Goal: Task Accomplishment & Management: Use online tool/utility

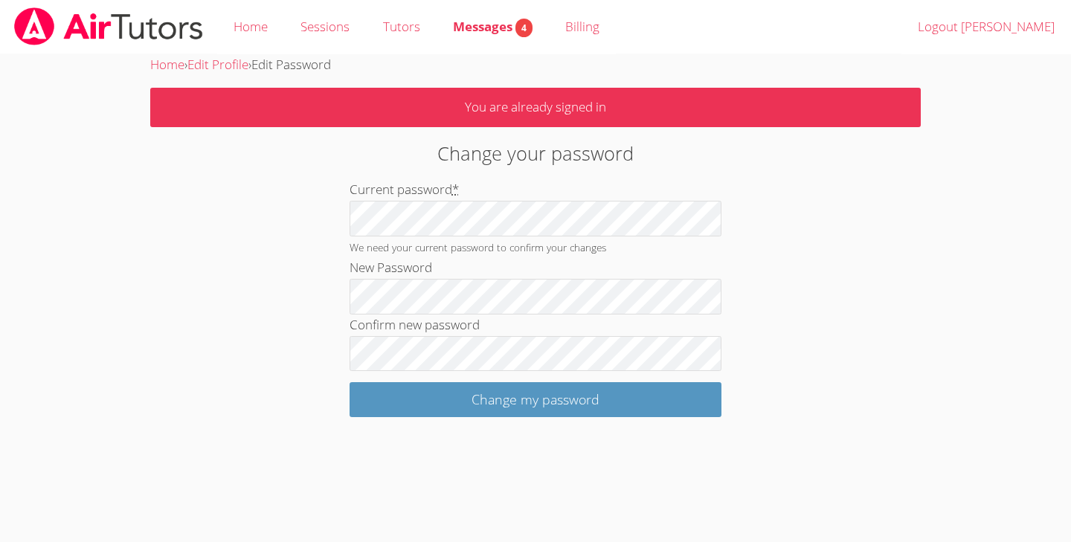
click at [622, 80] on div "Home › Edit Profile › Edit Password You are already signed in Change your passw…" at bounding box center [536, 235] width 804 height 363
click at [602, 38] on link "Billing" at bounding box center [582, 27] width 67 height 54
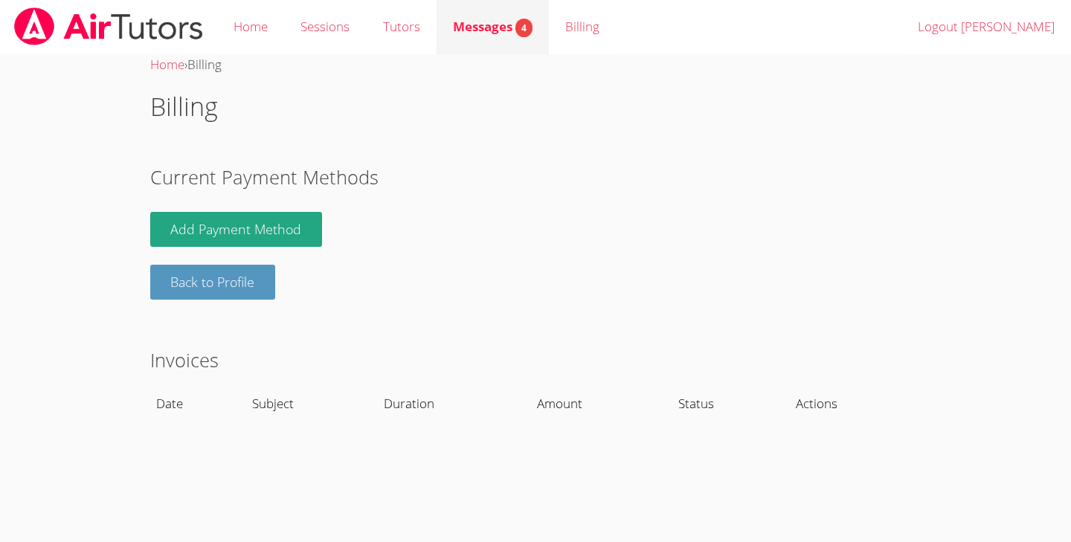
click at [519, 28] on span "4" at bounding box center [524, 28] width 17 height 19
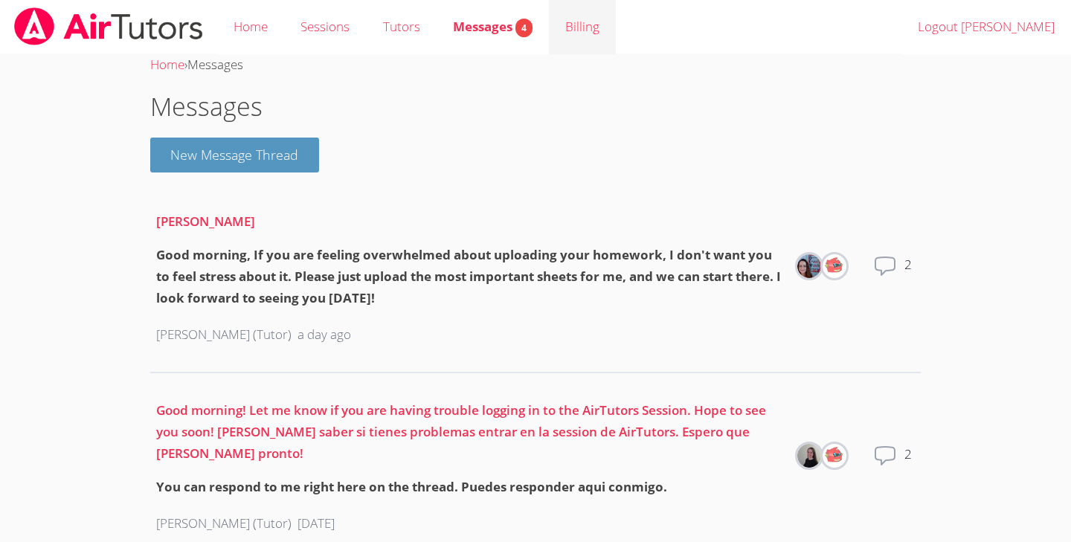
click at [577, 30] on link "Billing" at bounding box center [582, 27] width 67 height 54
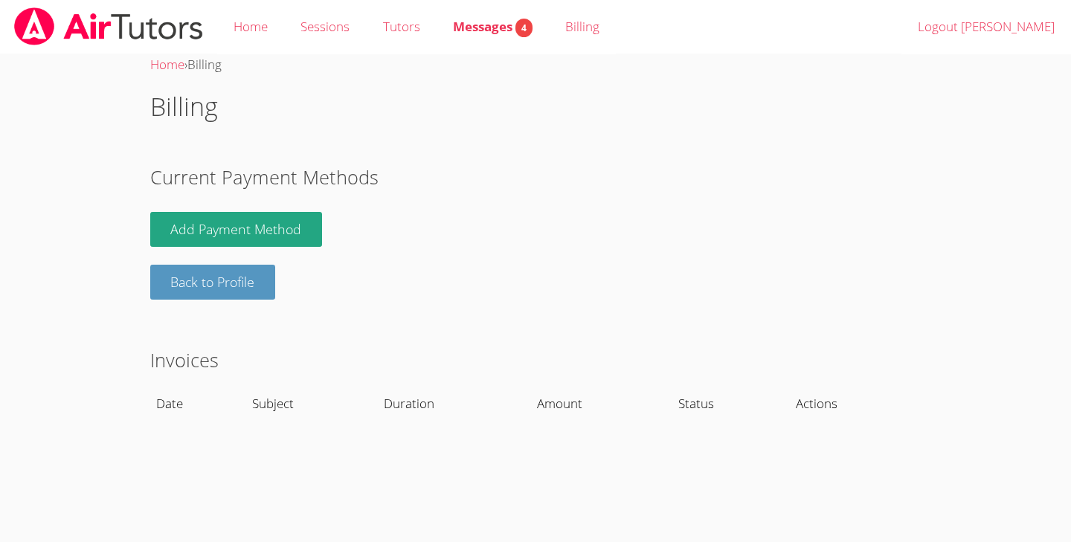
click at [737, 0] on div "Home Sessions Tutors Messages 4 Billing Logout Alanda" at bounding box center [535, 27] width 1071 height 54
click at [264, 31] on link "Home" at bounding box center [250, 27] width 67 height 54
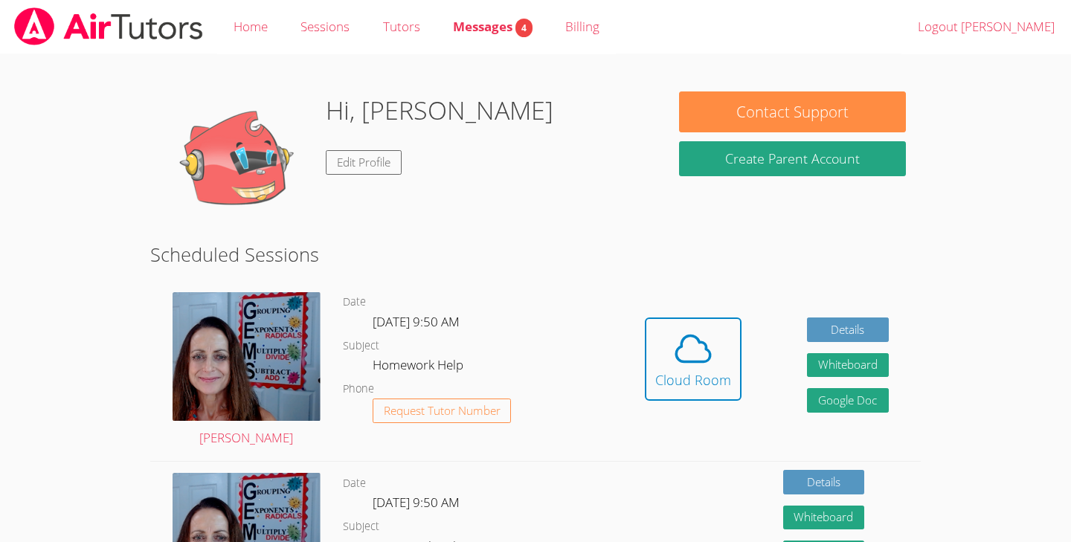
scroll to position [14, 0]
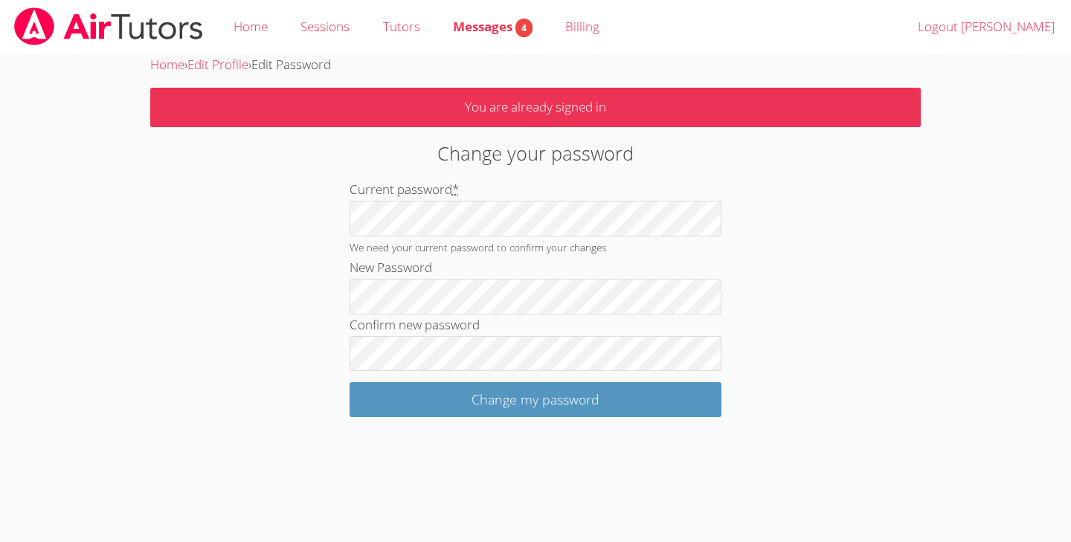
click at [948, 159] on body "Home Sessions Tutors Messages 4 Billing Logout [PERSON_NAME] Home › Edit Profil…" at bounding box center [535, 271] width 1071 height 542
click at [782, 234] on div "Change your password Current password * We need your current password to confir…" at bounding box center [535, 278] width 579 height 278
click at [866, 240] on div "Home › Edit Profile › Edit Password You are already signed in Change your passw…" at bounding box center [536, 235] width 804 height 363
click at [531, 104] on p "You are already signed in" at bounding box center [536, 107] width 772 height 39
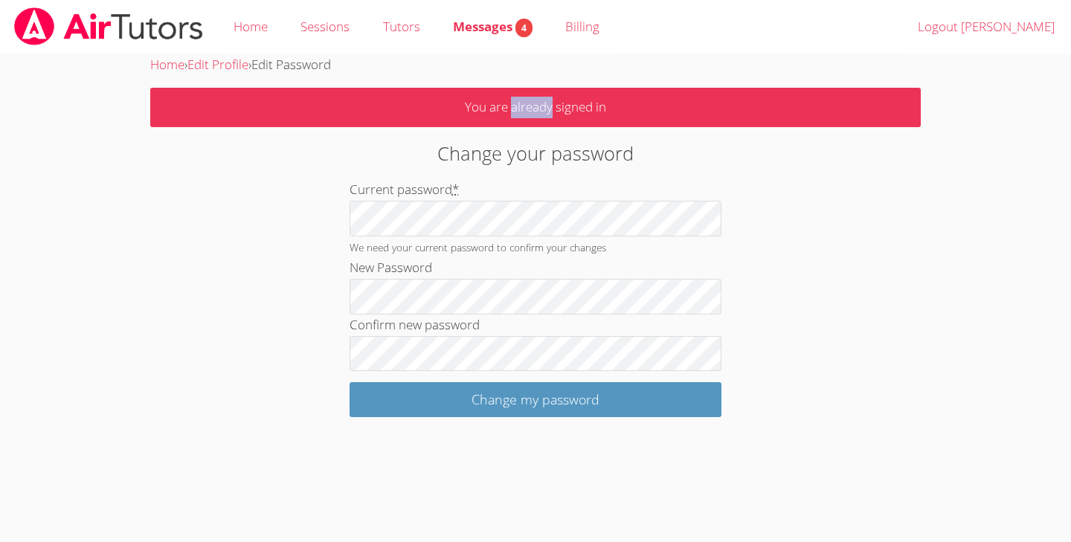
click at [541, 104] on p "You are already signed in" at bounding box center [536, 107] width 772 height 39
click at [543, 104] on p "You are already signed in" at bounding box center [536, 107] width 772 height 39
drag, startPoint x: 548, startPoint y: 104, endPoint x: 894, endPoint y: 57, distance: 348.4
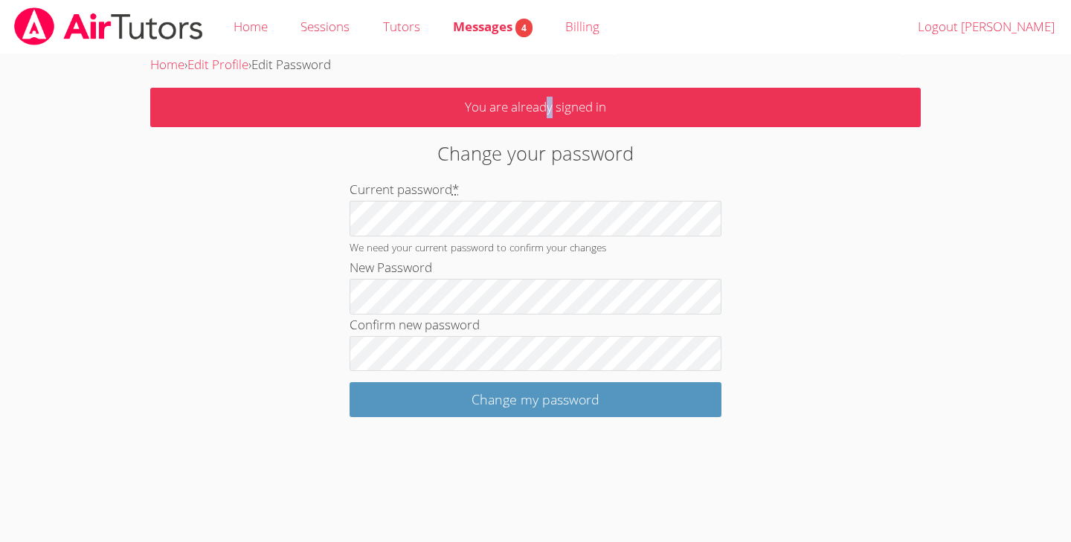
click at [585, 77] on div "Home › Edit Profile › Edit Password You are already signed in Change your passw…" at bounding box center [536, 235] width 804 height 363
click at [257, 24] on link "Home" at bounding box center [250, 27] width 67 height 54
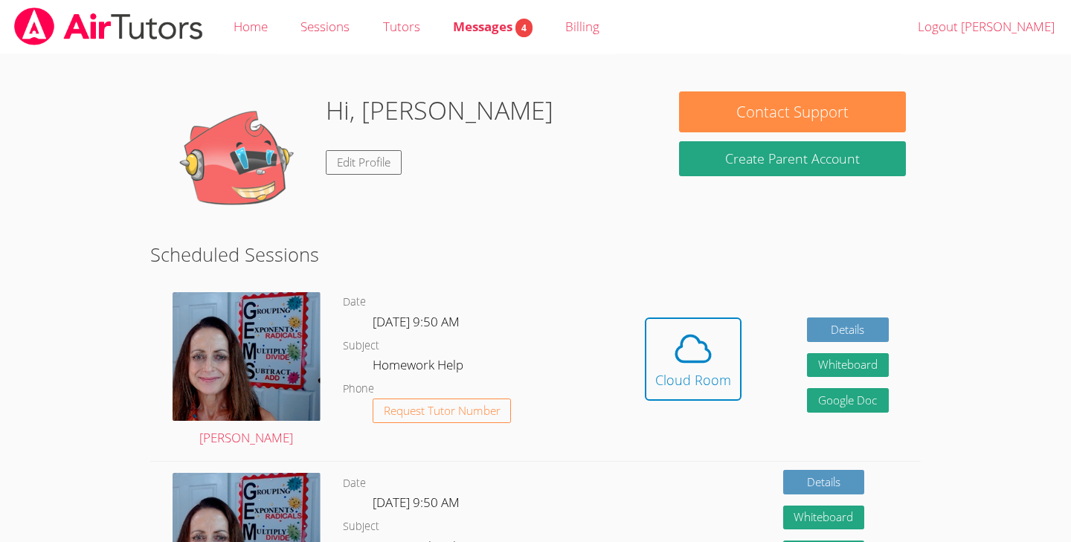
click at [1030, 285] on body "Home Sessions Tutors Messages 4 Billing Logout Alanda Hi, Alanda Edit Profile C…" at bounding box center [535, 271] width 1071 height 542
click at [588, 25] on link "Billing" at bounding box center [582, 27] width 67 height 54
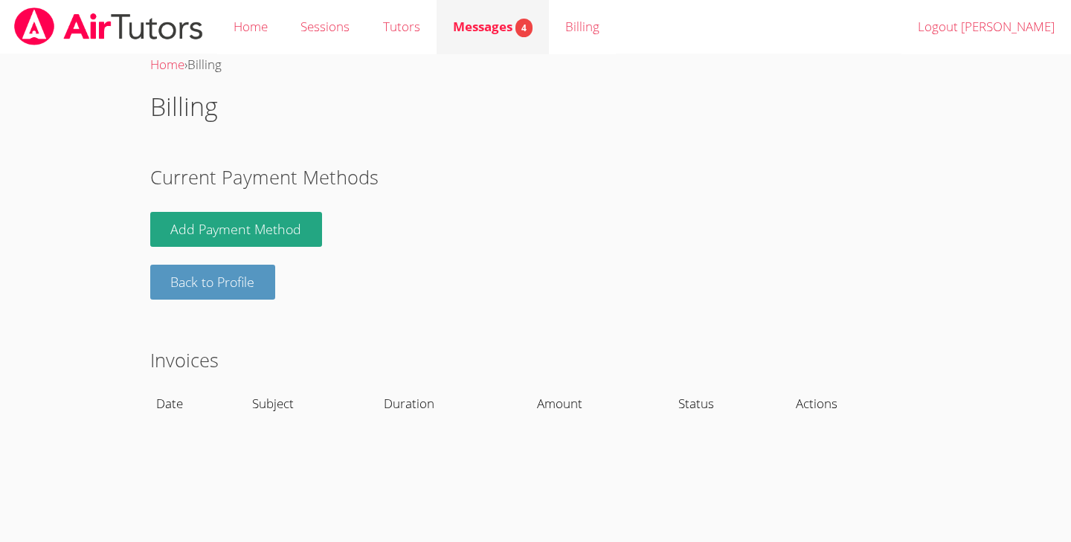
click at [513, 31] on span "Messages 4" at bounding box center [493, 26] width 80 height 17
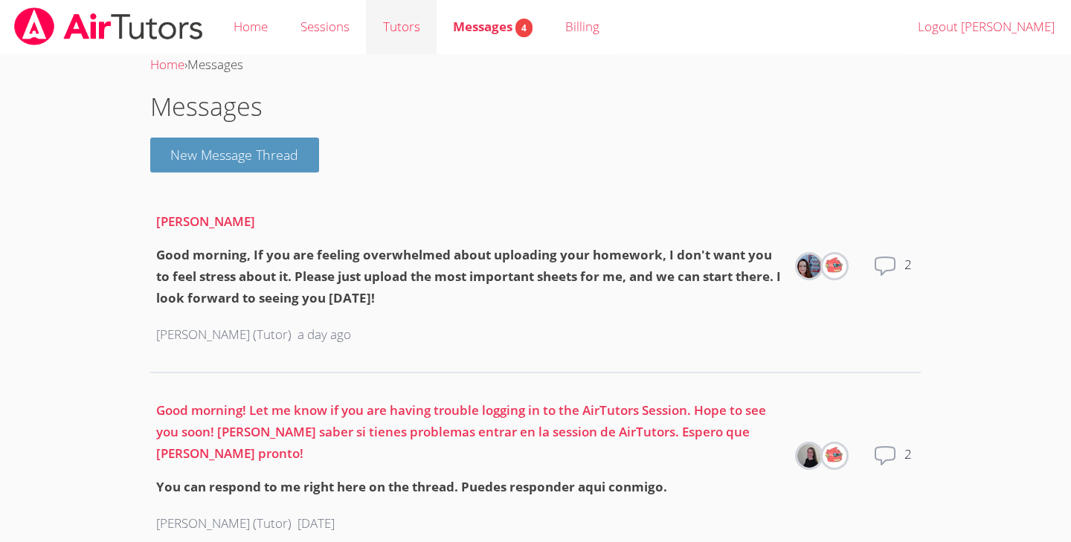
click at [421, 33] on link "Tutors" at bounding box center [401, 27] width 70 height 54
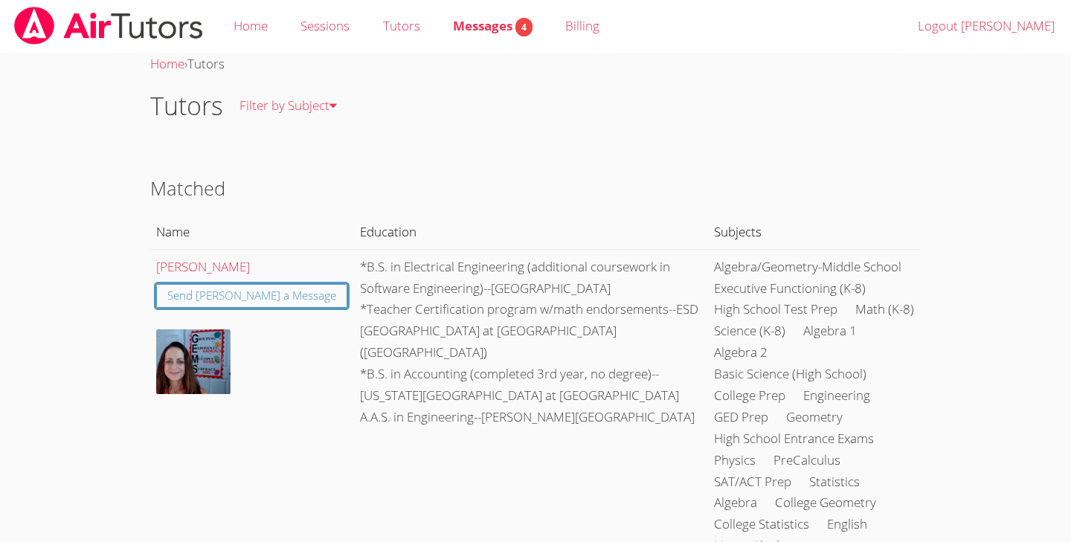
scroll to position [2, 0]
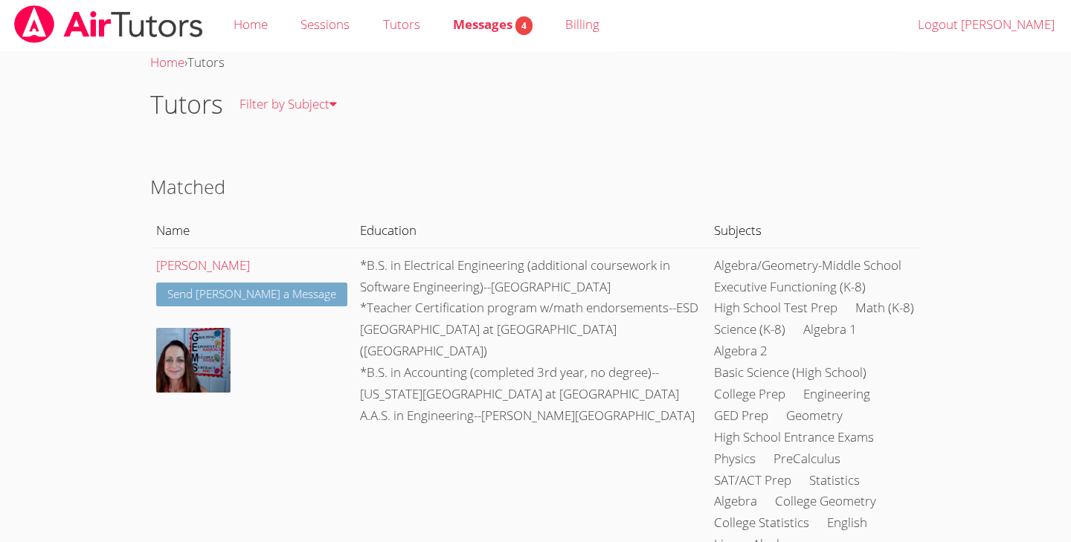
click at [209, 287] on link "Send Leah a Message" at bounding box center [251, 295] width 191 height 25
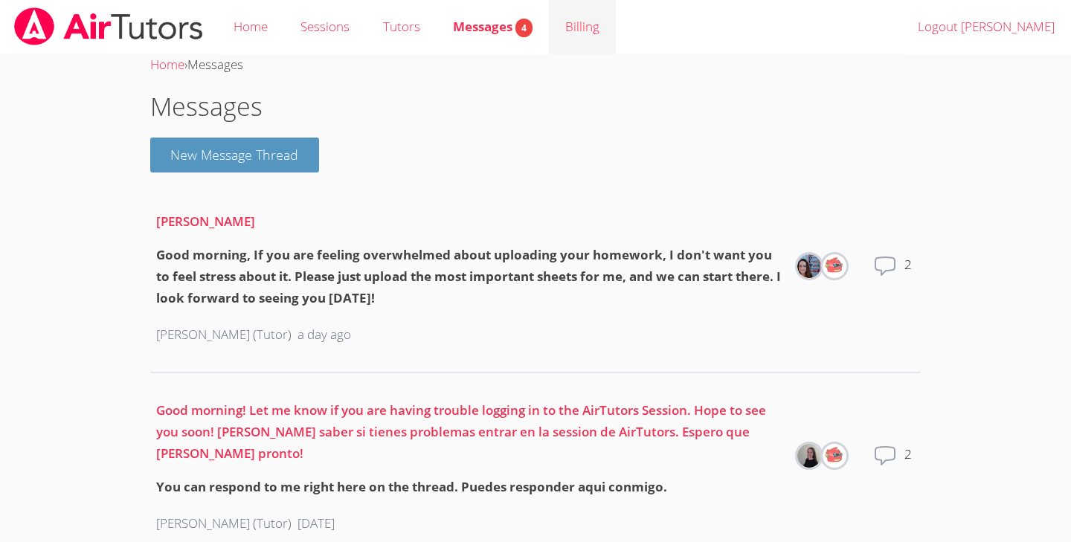
click at [571, 39] on link "Billing" at bounding box center [582, 27] width 67 height 54
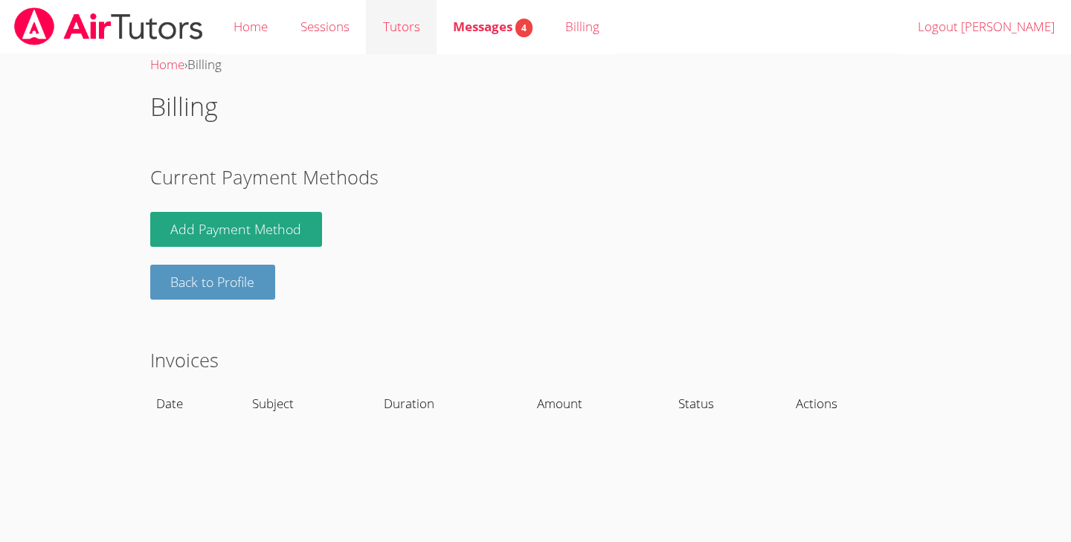
click at [417, 25] on link "Tutors" at bounding box center [401, 27] width 70 height 54
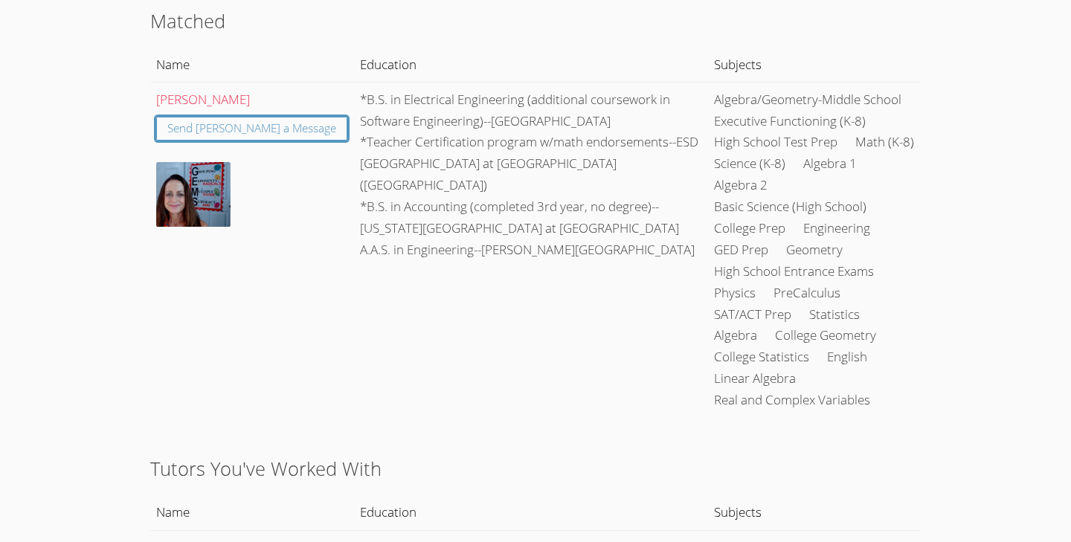
scroll to position [164, 0]
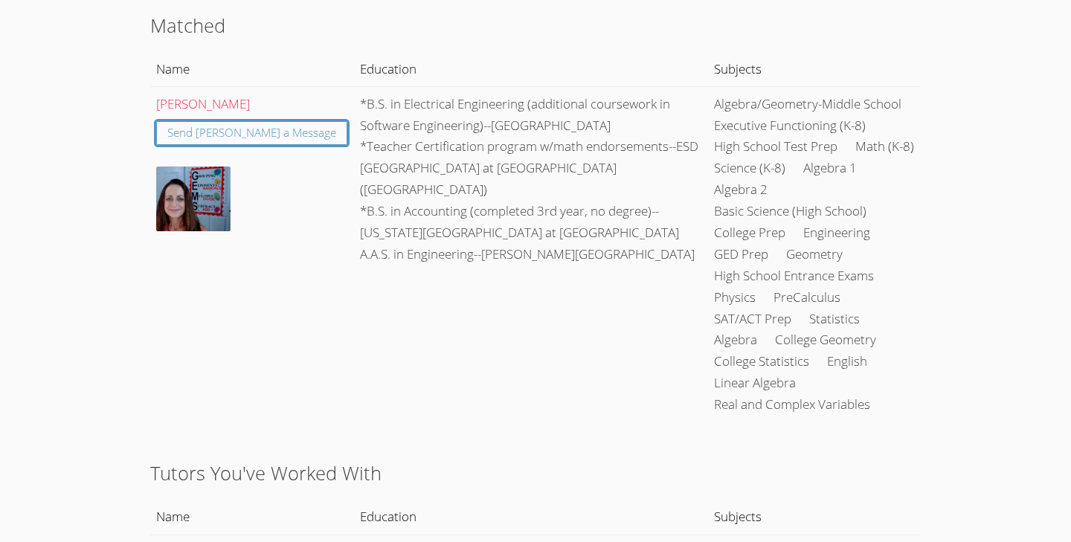
click at [192, 219] on img at bounding box center [193, 199] width 74 height 65
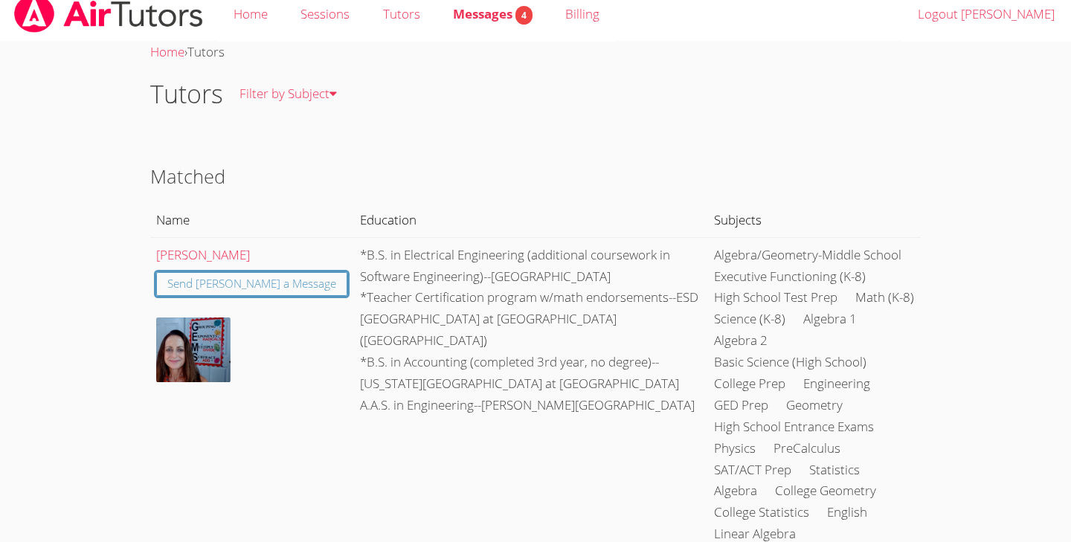
scroll to position [0, 0]
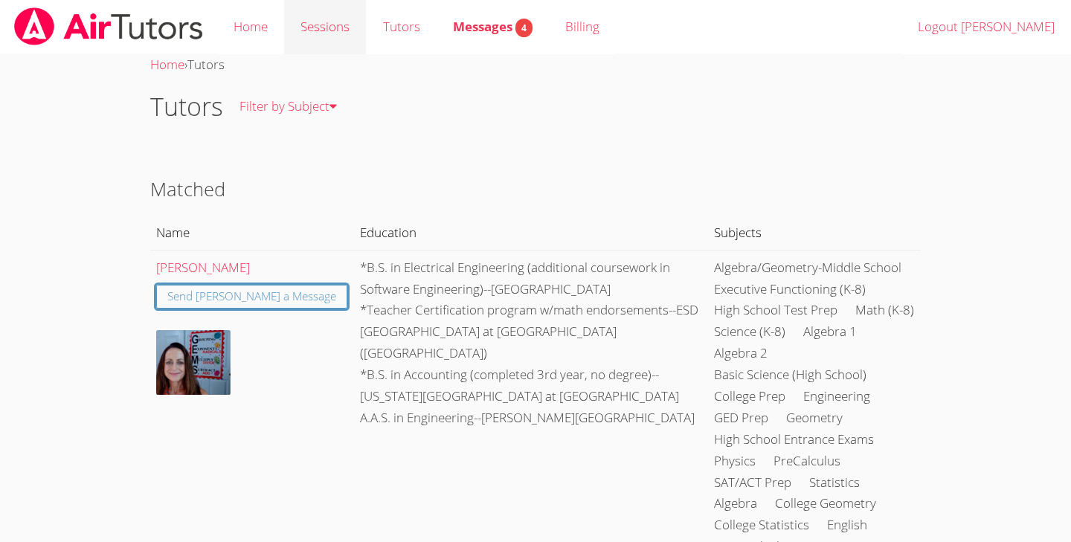
click at [293, 39] on link "Sessions" at bounding box center [325, 27] width 82 height 54
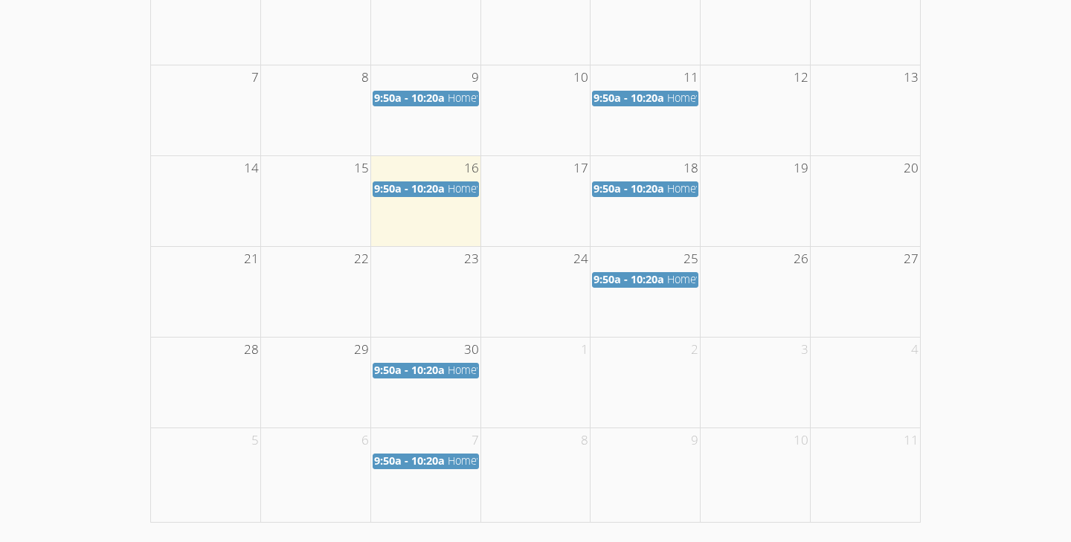
scroll to position [324, 0]
click at [475, 162] on span "16" at bounding box center [472, 169] width 18 height 25
click at [432, 198] on td at bounding box center [426, 201] width 110 height 91
click at [430, 182] on span "9:50a - 10:20a" at bounding box center [409, 189] width 71 height 14
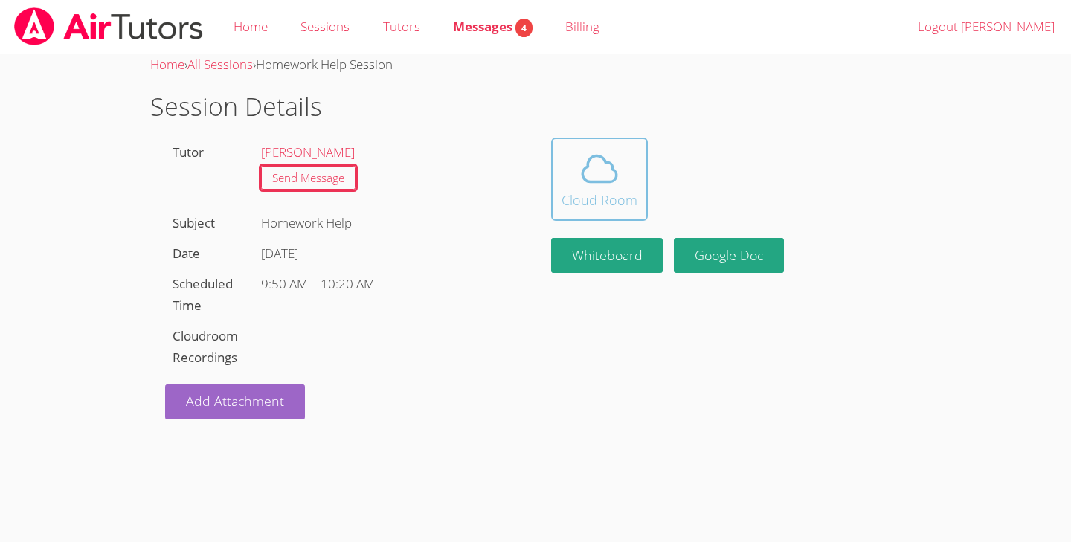
click at [623, 204] on div "Cloud Room" at bounding box center [600, 200] width 76 height 21
click at [589, 167] on icon at bounding box center [600, 169] width 42 height 42
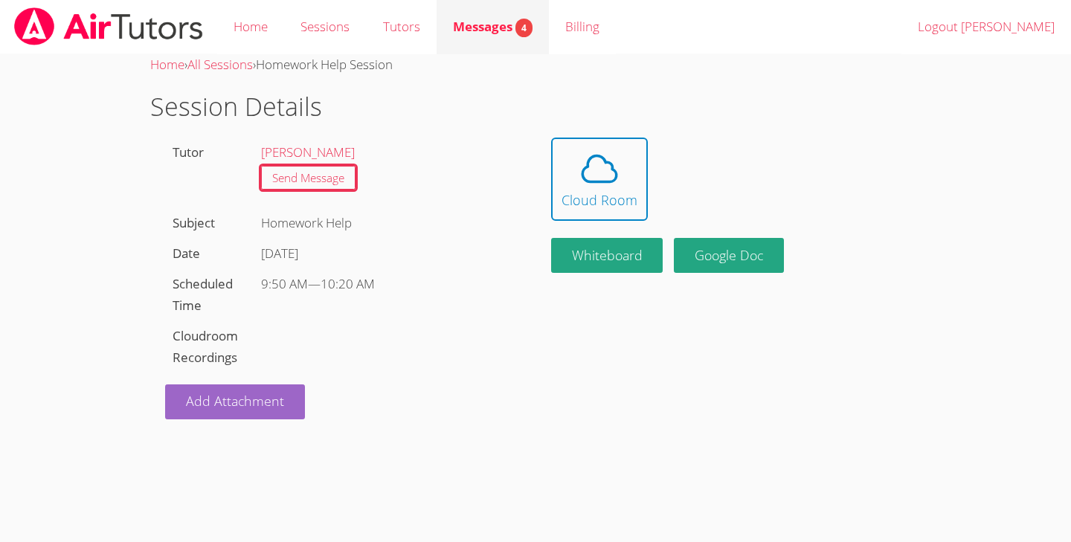
click at [504, 29] on span "Messages 4" at bounding box center [493, 26] width 80 height 17
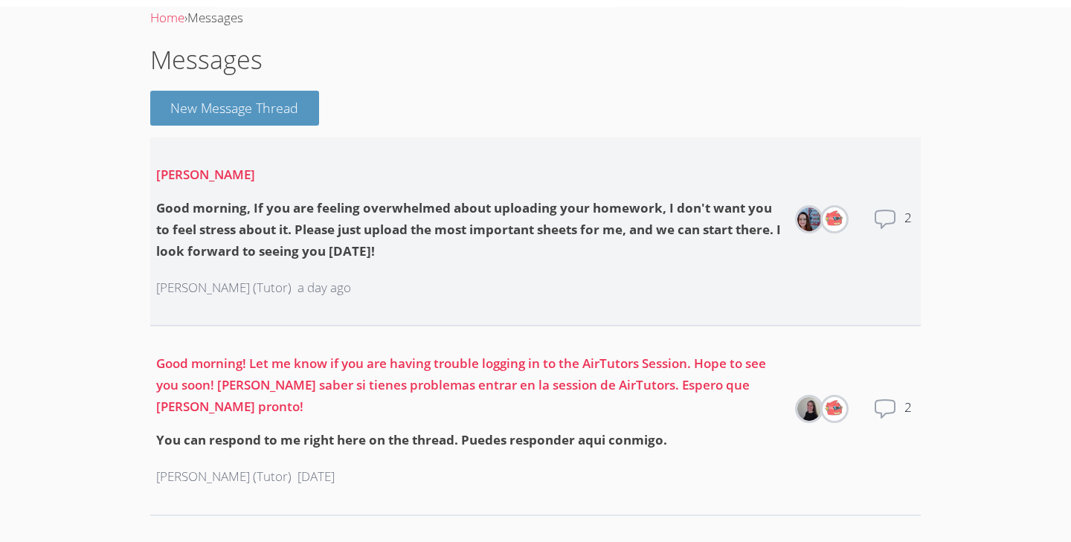
scroll to position [46, 0]
click at [468, 225] on div "Good morning, If you are feeling overwhelmed about uploading your homework, I d…" at bounding box center [469, 231] width 626 height 65
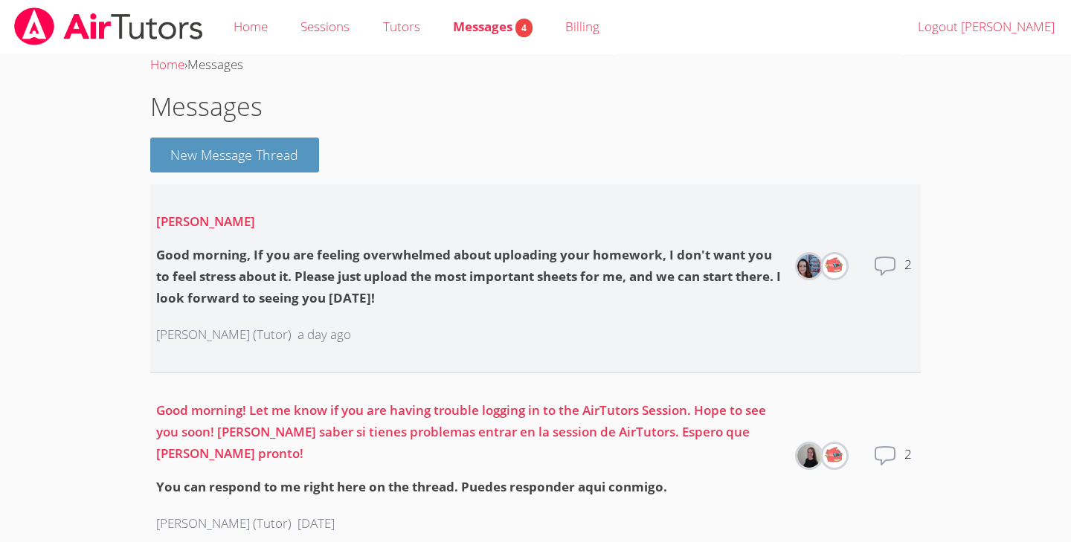
scroll to position [0, 0]
click at [893, 260] on icon at bounding box center [885, 266] width 24 height 24
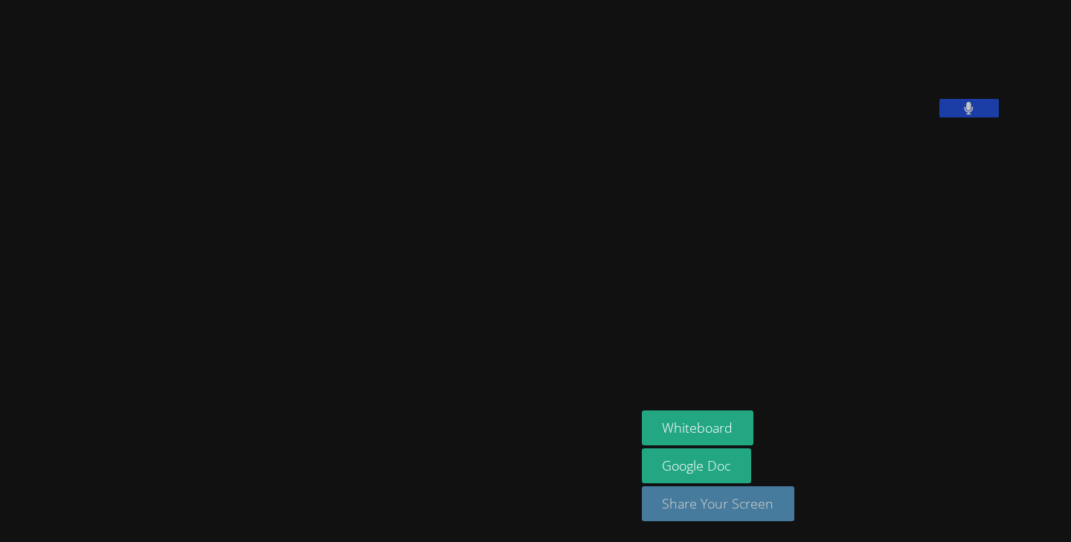
click at [729, 501] on button "Share Your Screen" at bounding box center [718, 504] width 153 height 35
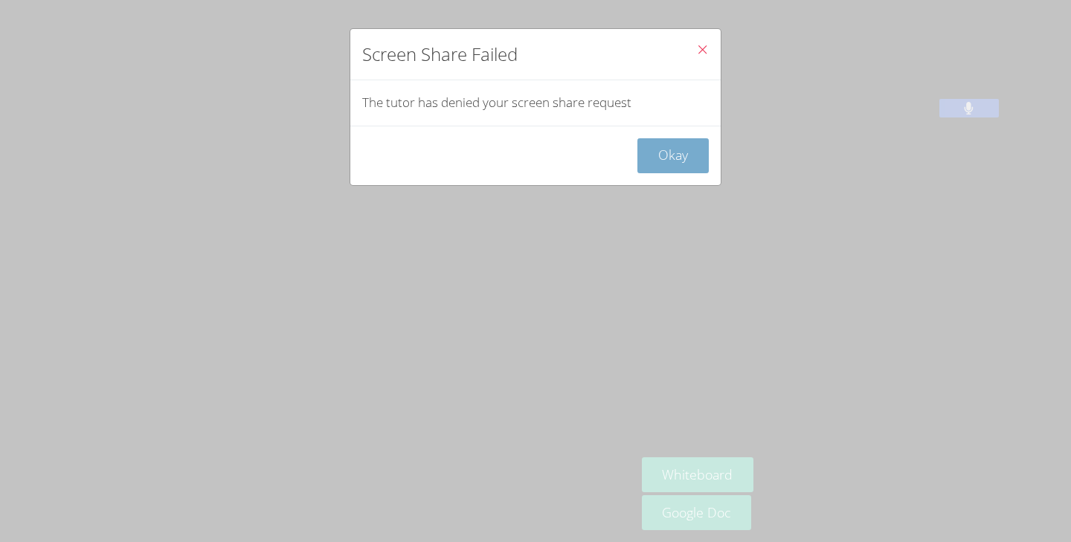
click at [682, 150] on button "Okay" at bounding box center [673, 155] width 71 height 35
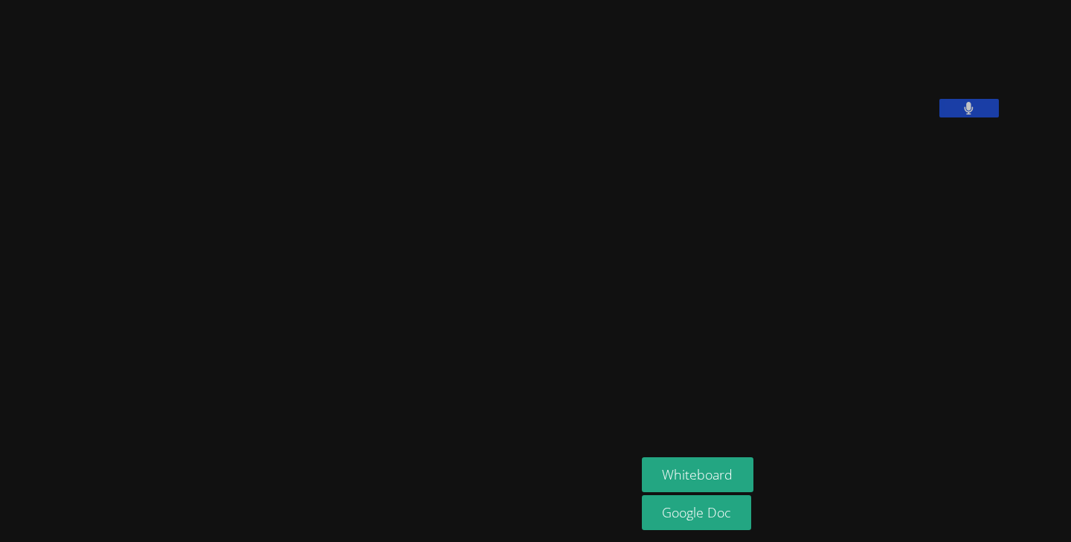
click at [789, 376] on aside "[PERSON_NAME] Whiteboard Google Doc" at bounding box center [822, 271] width 372 height 542
click at [688, 330] on aside "Alanda Alonso Whiteboard Google Doc" at bounding box center [822, 271] width 372 height 542
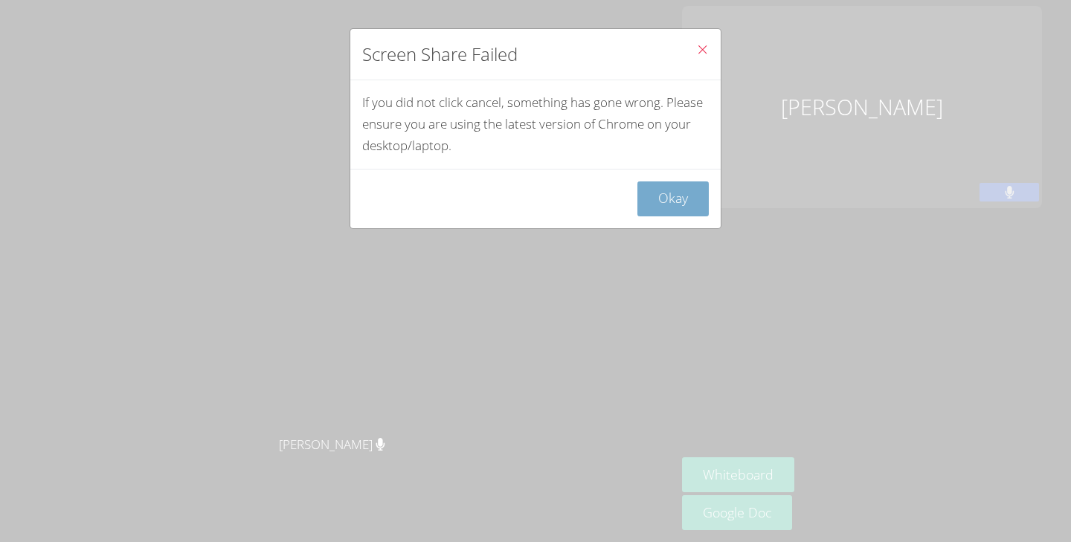
click at [681, 194] on button "Okay" at bounding box center [673, 199] width 71 height 35
click at [681, 197] on button "Okay" at bounding box center [673, 199] width 71 height 35
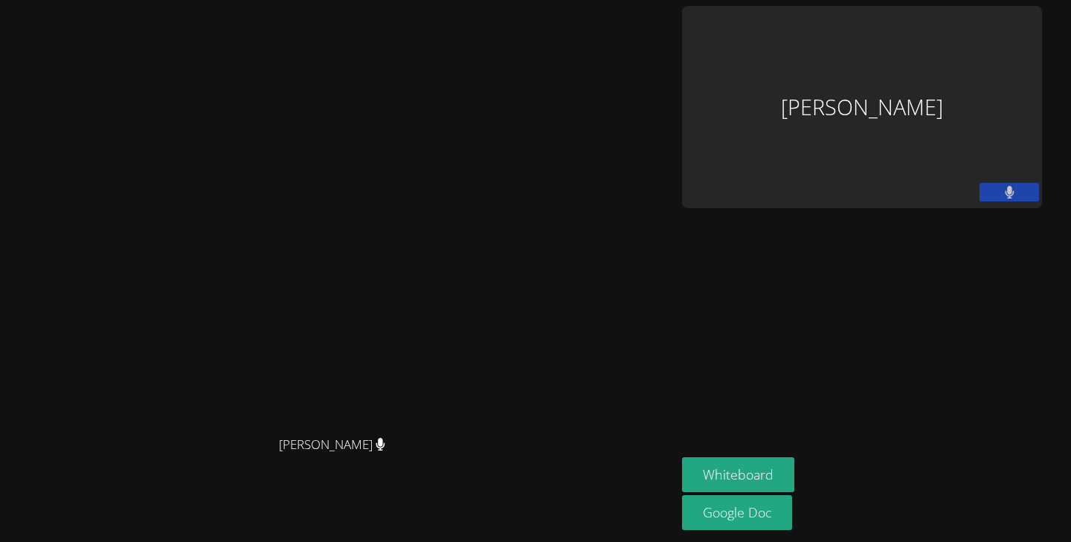
click at [844, 221] on aside "Alanda Alonso Whiteboard Google Doc" at bounding box center [862, 271] width 372 height 542
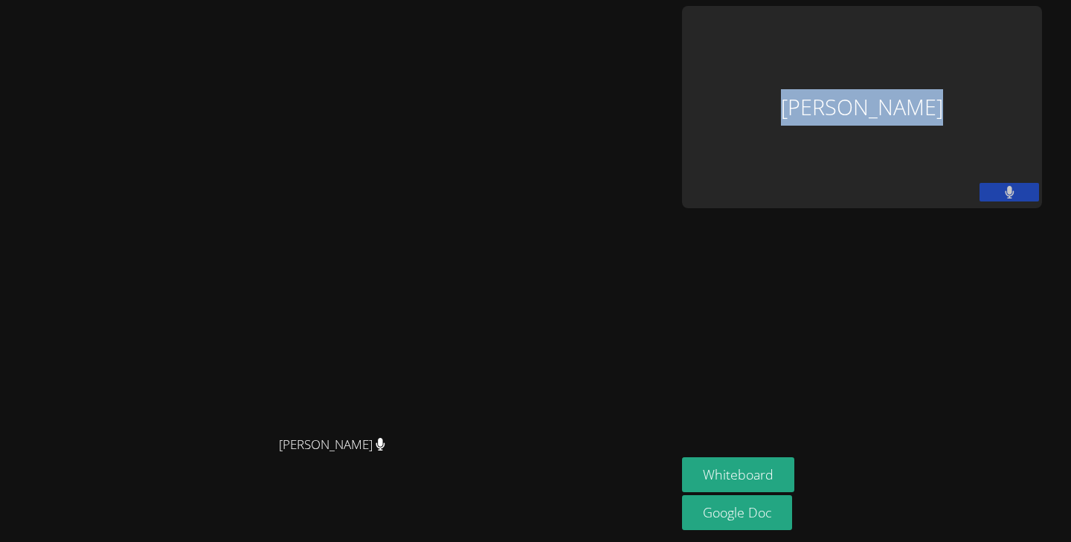
click at [844, 221] on aside "Alanda Alonso Whiteboard Google Doc" at bounding box center [862, 271] width 372 height 542
click at [777, 304] on aside "Alanda Alonso Whiteboard Google Doc" at bounding box center [862, 271] width 372 height 542
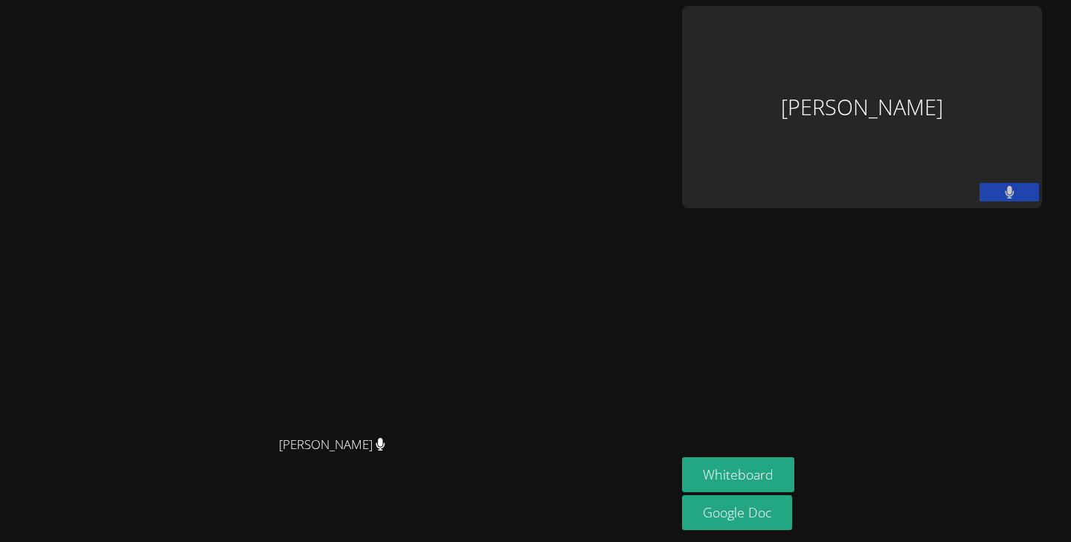
click at [777, 304] on aside "Alanda Alonso Whiteboard Google Doc" at bounding box center [862, 271] width 372 height 542
click at [803, 392] on aside "Alanda Alonso Whiteboard Google Doc" at bounding box center [862, 271] width 372 height 542
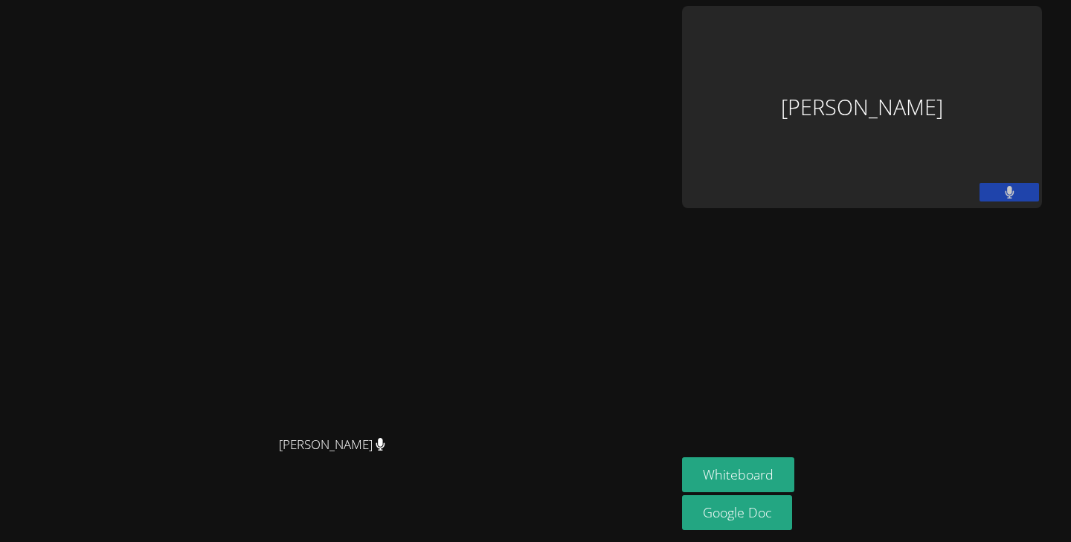
click at [767, 424] on aside "Alanda Alonso Whiteboard Google Doc" at bounding box center [862, 271] width 372 height 542
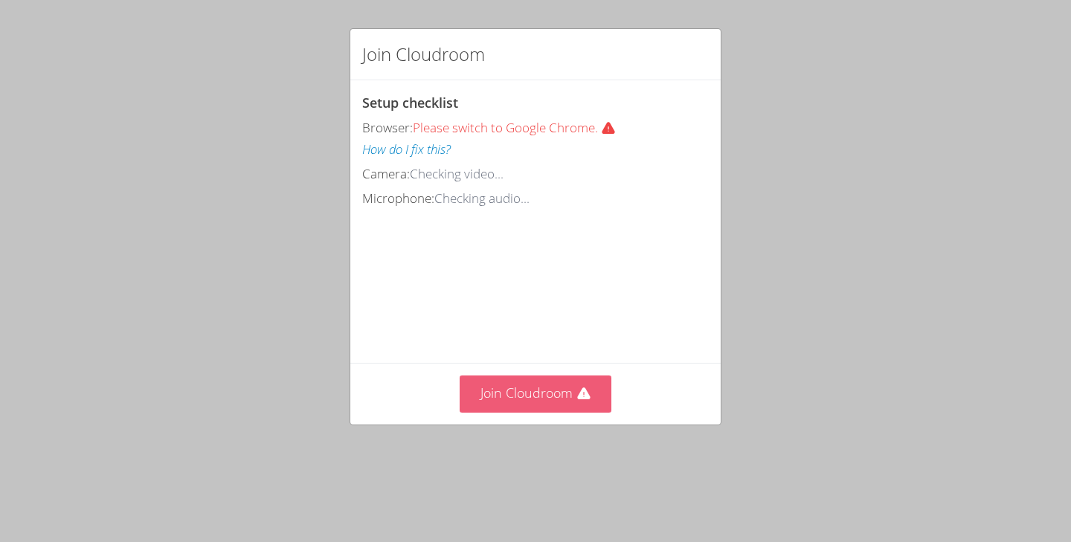
click at [538, 391] on button "Join Cloudroom" at bounding box center [536, 394] width 153 height 36
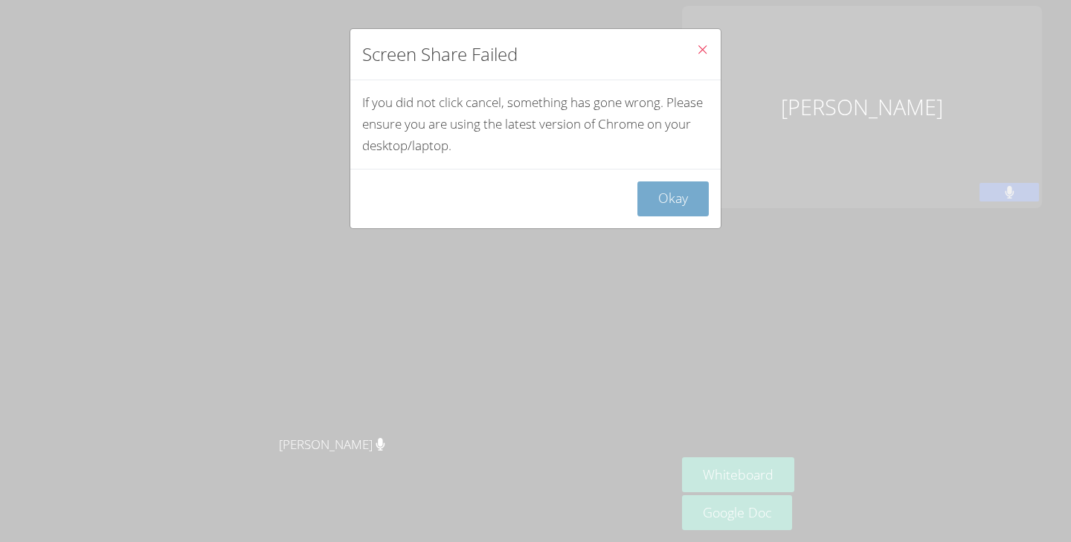
click at [678, 189] on button "Okay" at bounding box center [673, 199] width 71 height 35
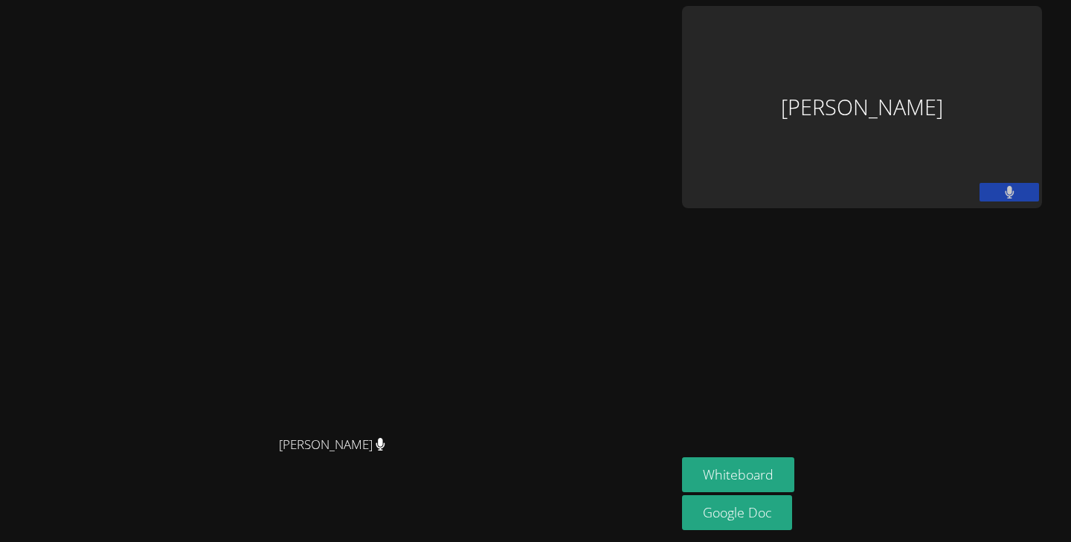
click at [901, 371] on aside "[PERSON_NAME] Whiteboard Google Doc" at bounding box center [862, 271] width 372 height 542
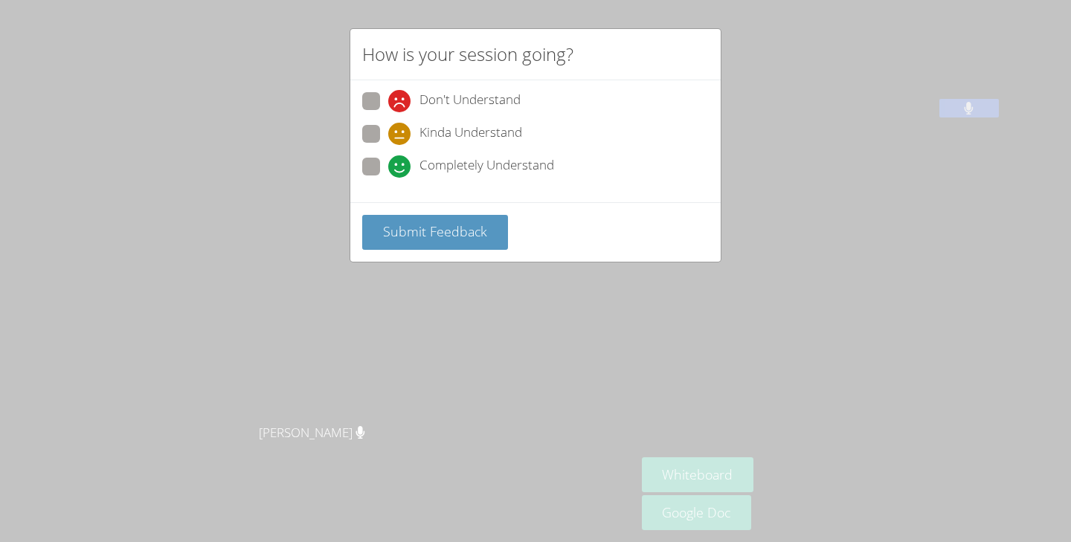
click at [381, 166] on label "Completely Understand" at bounding box center [458, 168] width 192 height 20
click at [388, 166] on input "Completely Understand" at bounding box center [394, 164] width 13 height 13
radio input "true"
click at [392, 237] on span "Submit Feedback" at bounding box center [435, 231] width 104 height 18
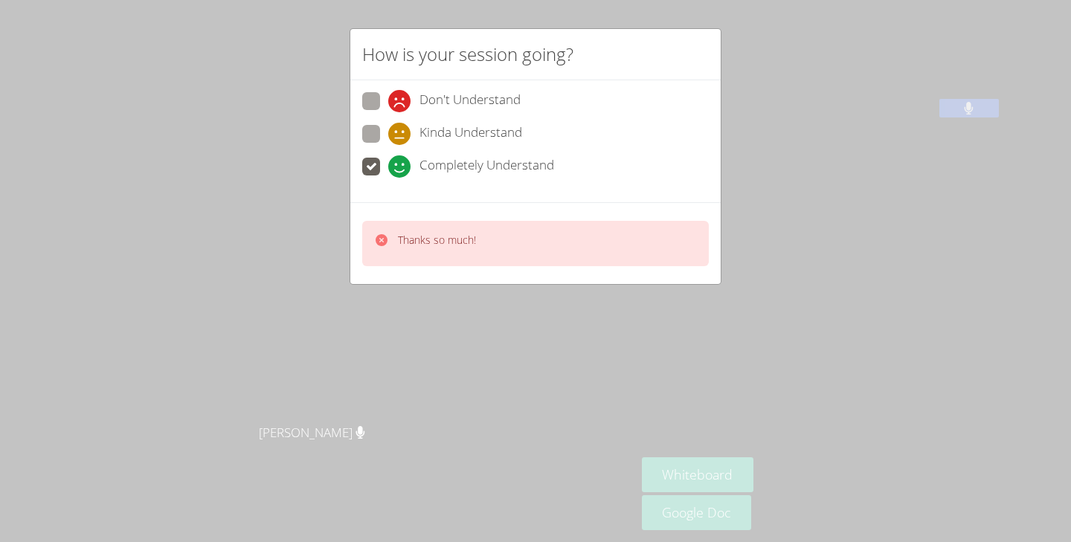
click at [647, 467] on div "How is your session going? Don't Understand Kinda Understand Completely Underst…" at bounding box center [535, 271] width 1071 height 542
